Goal: Task Accomplishment & Management: Use online tool/utility

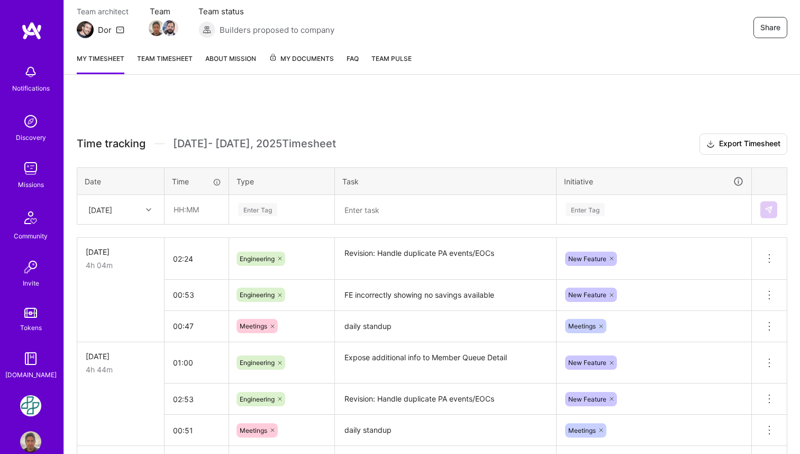
scroll to position [101, 0]
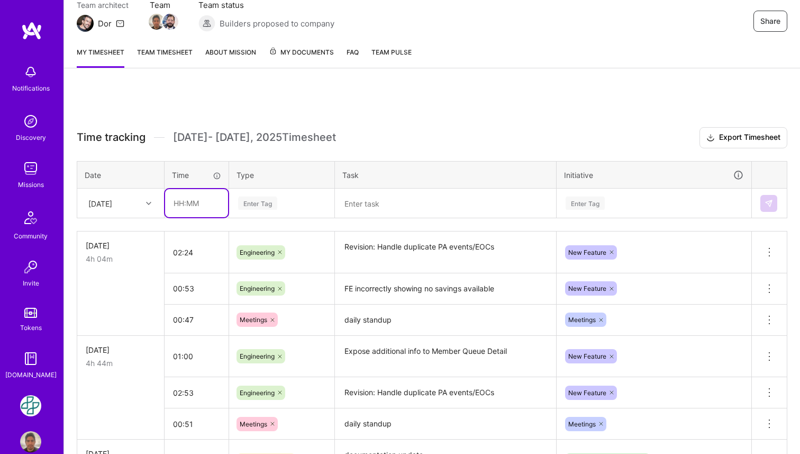
click at [185, 200] on input "text" at bounding box center [196, 203] width 63 height 28
type input "00:33"
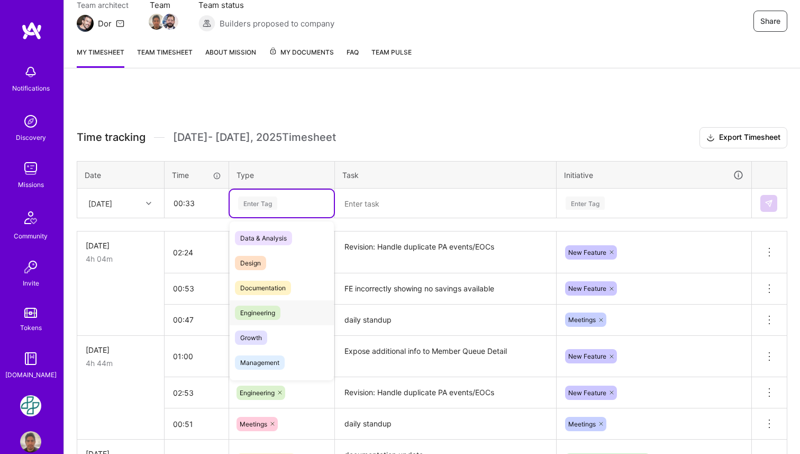
click at [259, 318] on span "Engineering" at bounding box center [258, 312] width 46 height 14
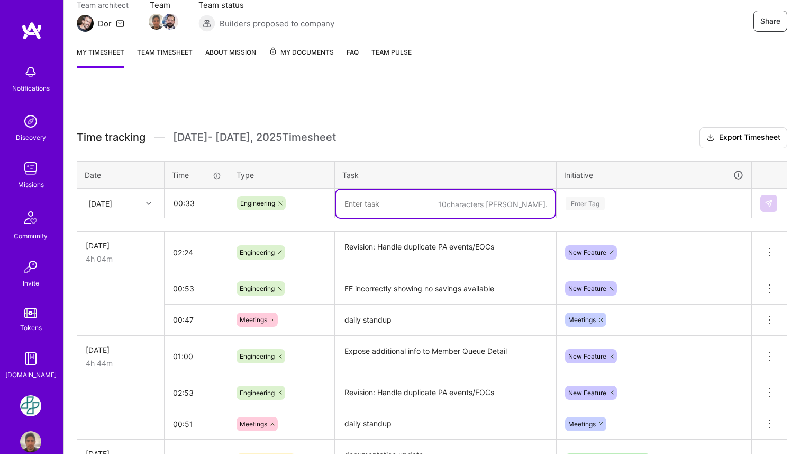
click at [378, 198] on textarea "To enrich screen reader interactions, please activate Accessibility in Grammarl…" at bounding box center [445, 203] width 219 height 28
paste textarea "FE incorrectly showing no savings available"
type textarea "FE incorrectly showing no savings available"
click at [598, 199] on div "Enter Tag" at bounding box center [585, 203] width 39 height 16
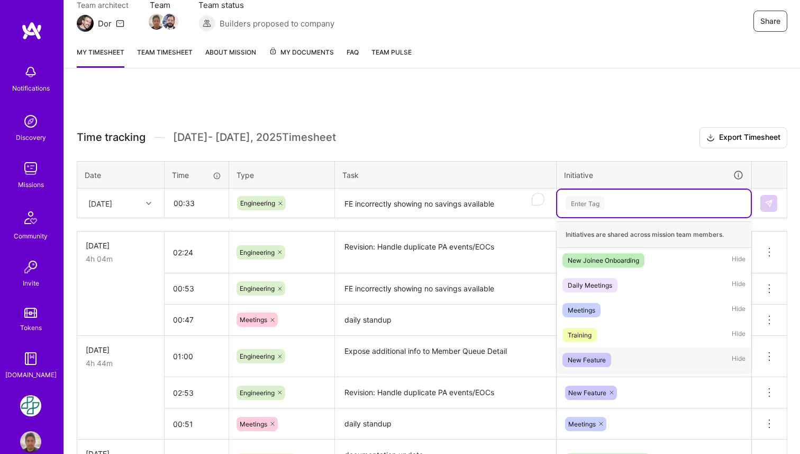
click at [604, 356] on div "New Feature" at bounding box center [587, 359] width 38 height 11
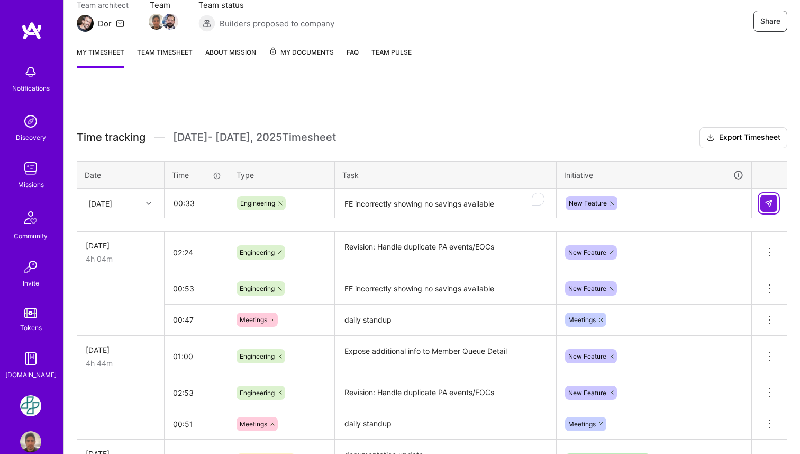
click at [771, 200] on img at bounding box center [769, 203] width 8 height 8
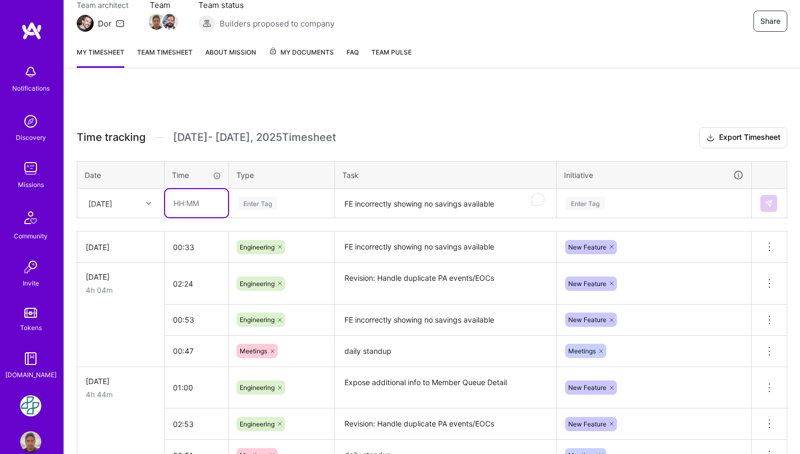
click at [192, 205] on input "text" at bounding box center [196, 203] width 63 height 28
type input "00:30"
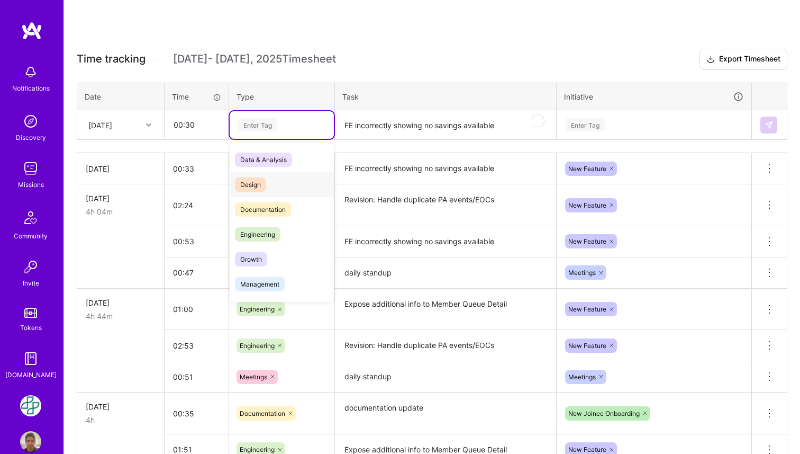
scroll to position [194, 0]
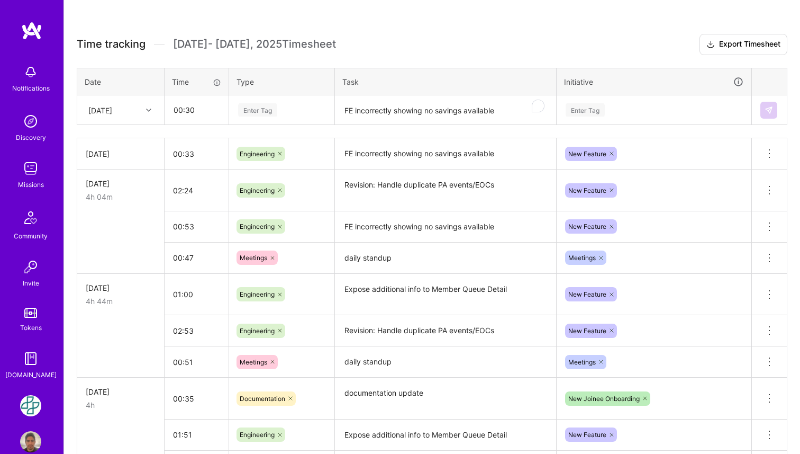
click at [300, 115] on div "Enter Tag" at bounding box center [281, 109] width 89 height 13
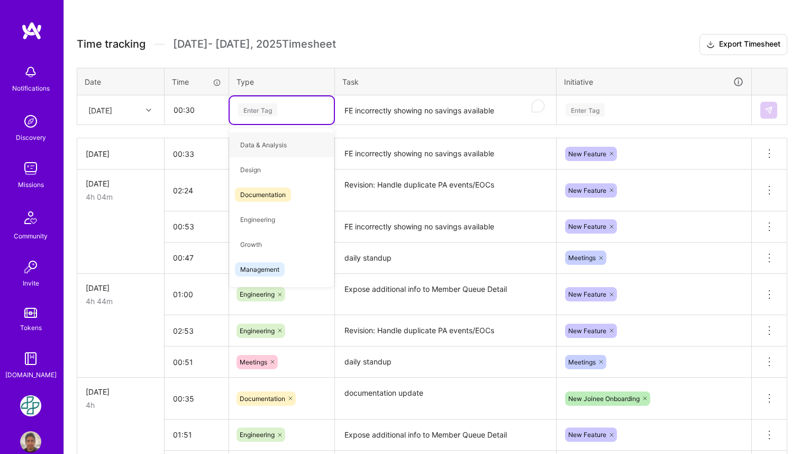
type input "M"
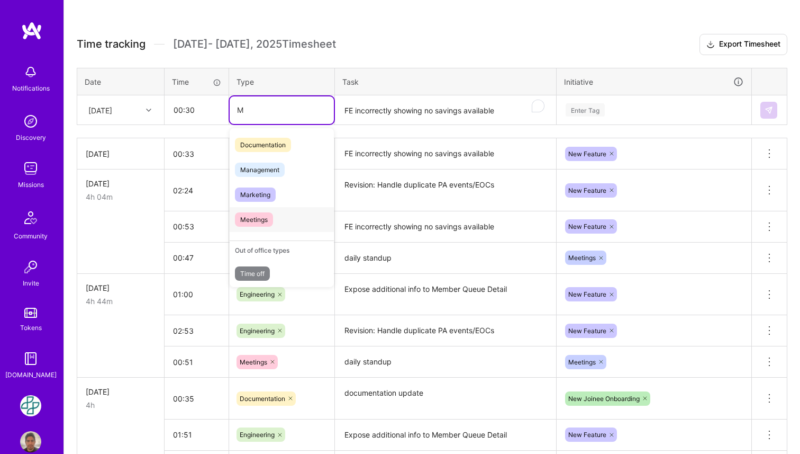
click at [269, 220] on span "Meetings" at bounding box center [254, 219] width 38 height 14
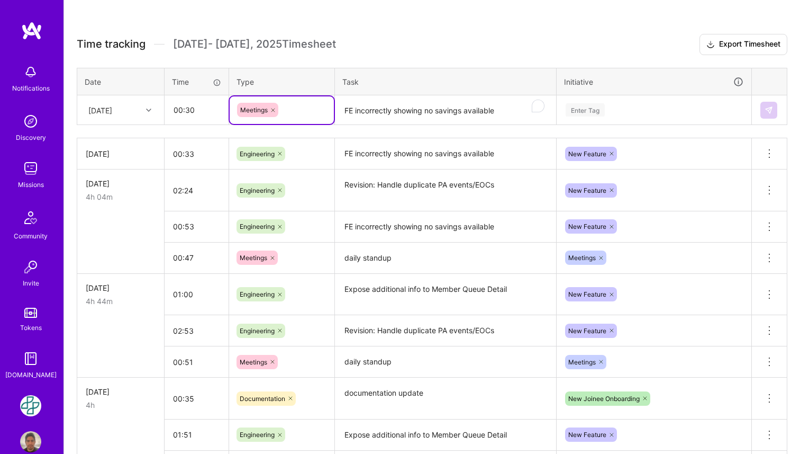
click at [399, 105] on textarea "FE incorrectly showing no savings available" at bounding box center [445, 110] width 219 height 28
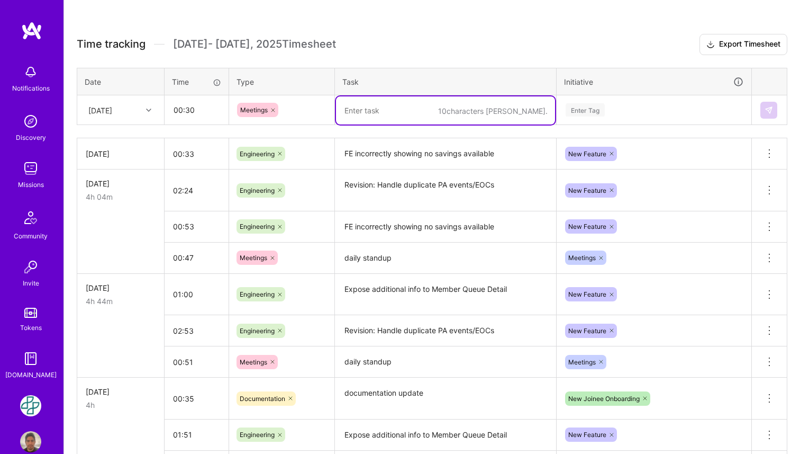
paste textarea "daily standup"
type textarea "daily standup"
click at [591, 115] on div "Enter Tag" at bounding box center [585, 110] width 39 height 16
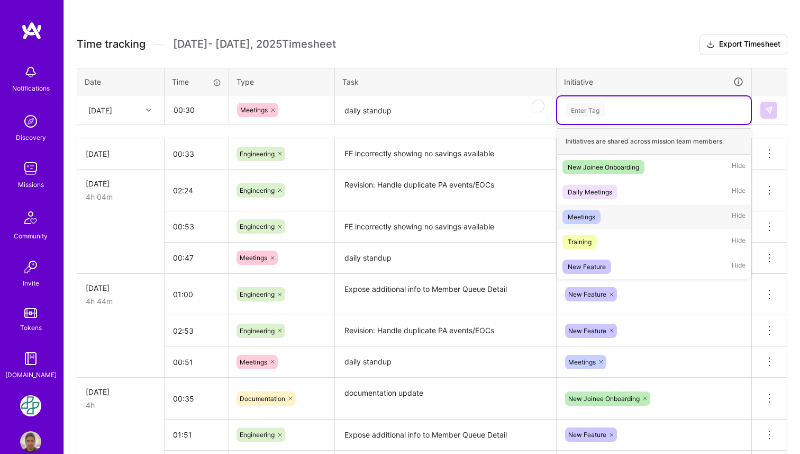
click at [593, 212] on div "Meetings" at bounding box center [582, 216] width 28 height 11
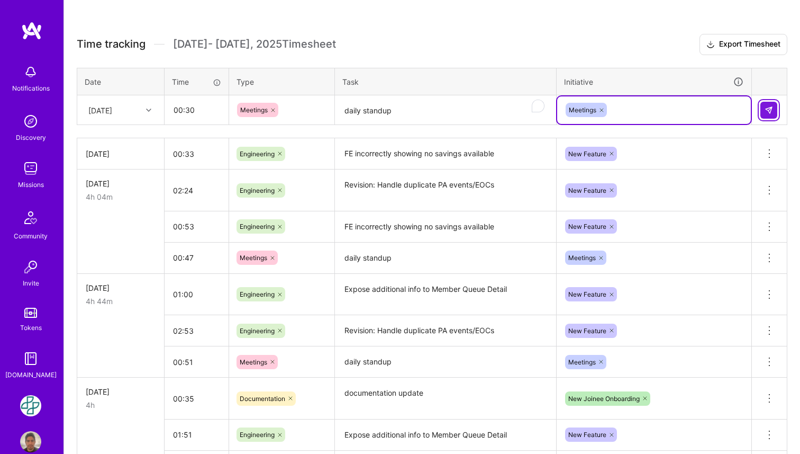
click at [775, 110] on button at bounding box center [768, 110] width 17 height 17
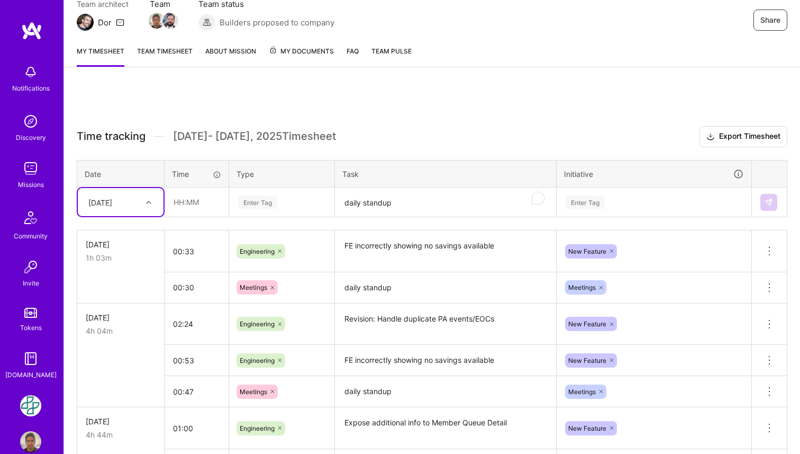
scroll to position [0, 0]
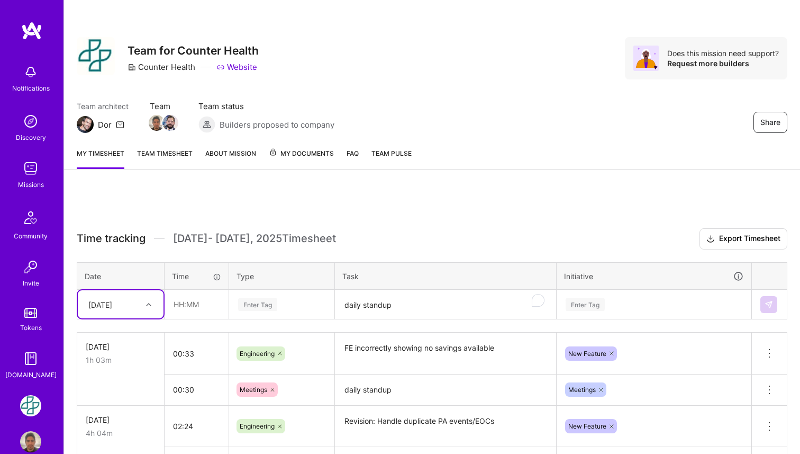
click at [179, 157] on link "Team timesheet" at bounding box center [165, 158] width 56 height 21
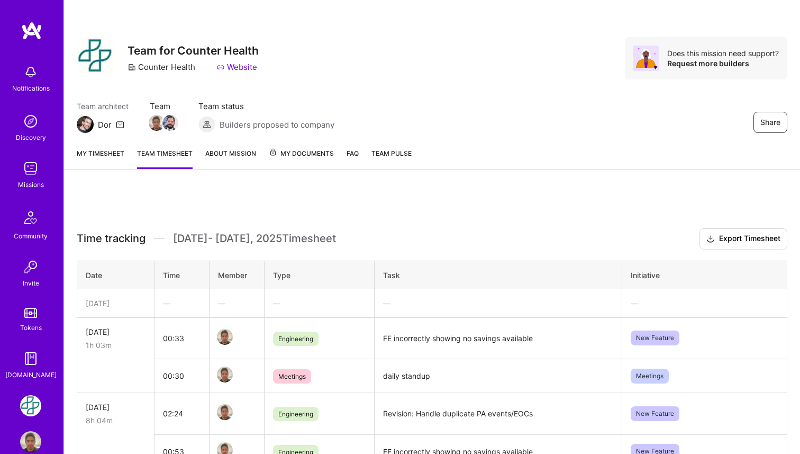
click at [33, 171] on img at bounding box center [30, 168] width 21 height 21
